Goal: Find specific page/section: Find specific page/section

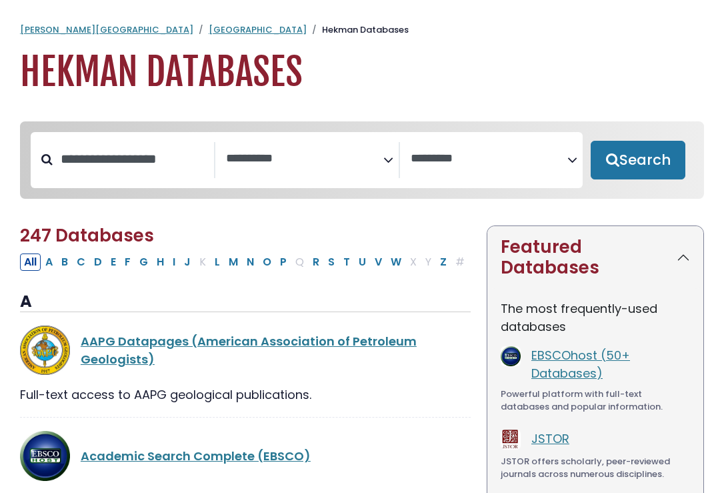
select select "Database Subject Filter"
select select "Database Vendors Filter"
click at [269, 265] on button "O" at bounding box center [267, 261] width 17 height 17
select select "Database Subject Filter"
select select "Database Vendors Filter"
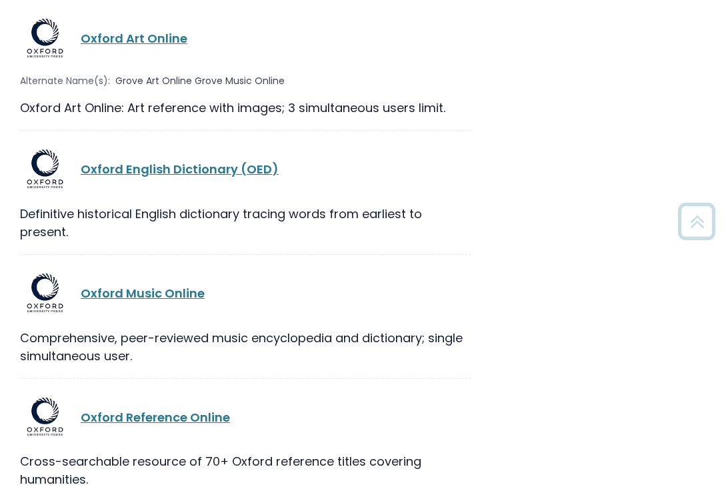
scroll to position [1167, 0]
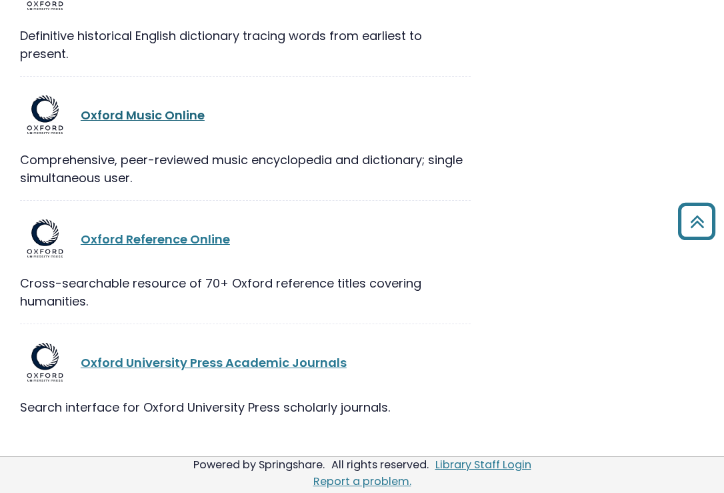
click at [176, 111] on link "Oxford Music Online" at bounding box center [143, 115] width 124 height 17
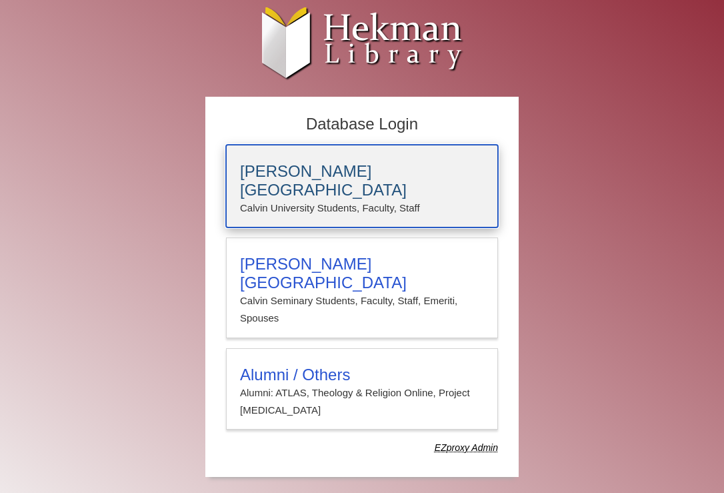
click at [262, 199] on p "Calvin University Students, Faculty, Staff" at bounding box center [362, 207] width 244 height 17
